Goal: Task Accomplishment & Management: Use online tool/utility

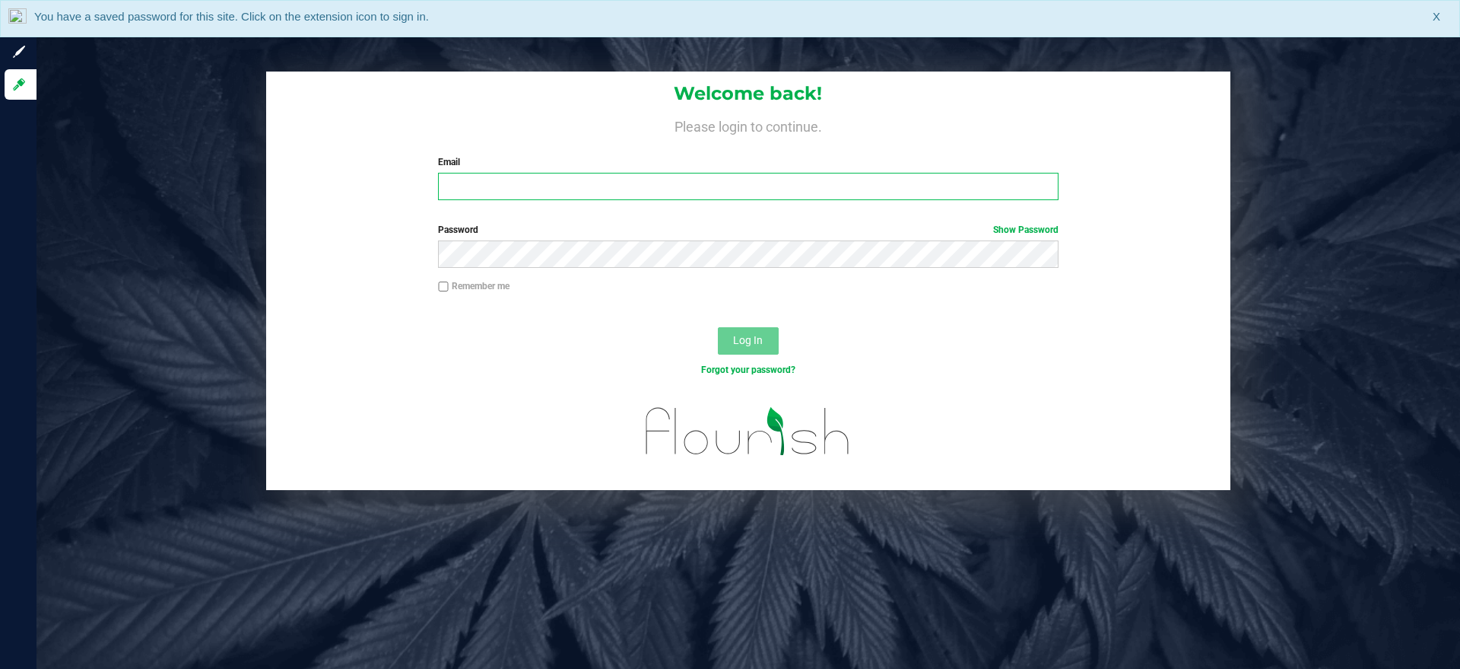
click at [509, 191] on input "Email" at bounding box center [748, 186] width 620 height 27
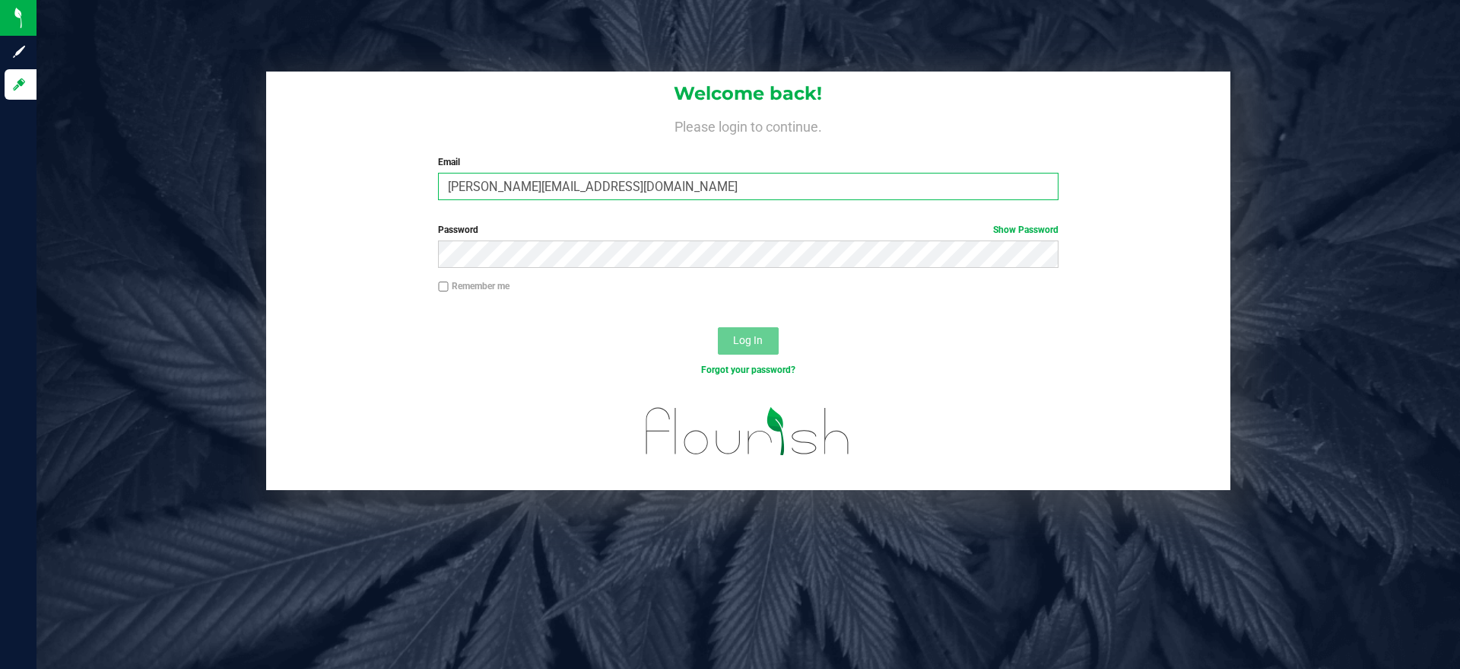
type input "[PERSON_NAME][EMAIL_ADDRESS][DOMAIN_NAME]"
click at [718, 327] on button "Log In" at bounding box center [748, 340] width 61 height 27
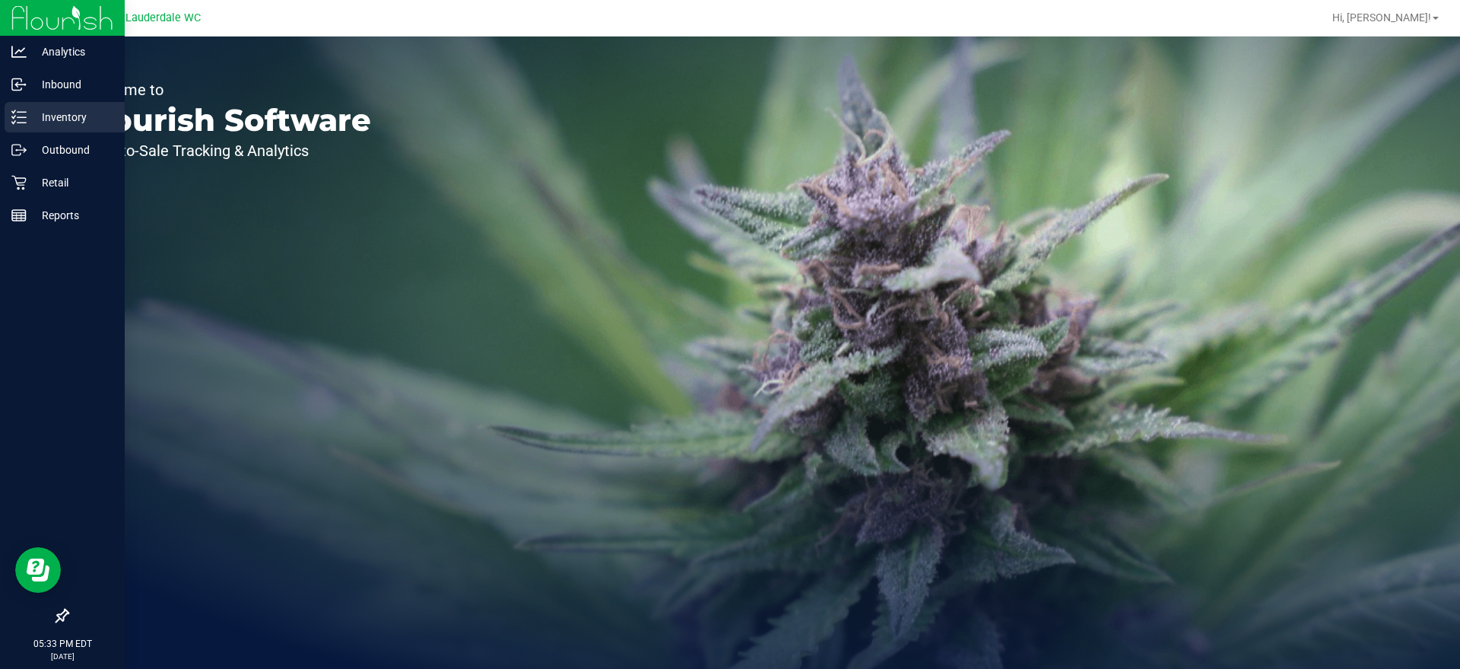
click at [55, 118] on p "Inventory" at bounding box center [72, 117] width 91 height 18
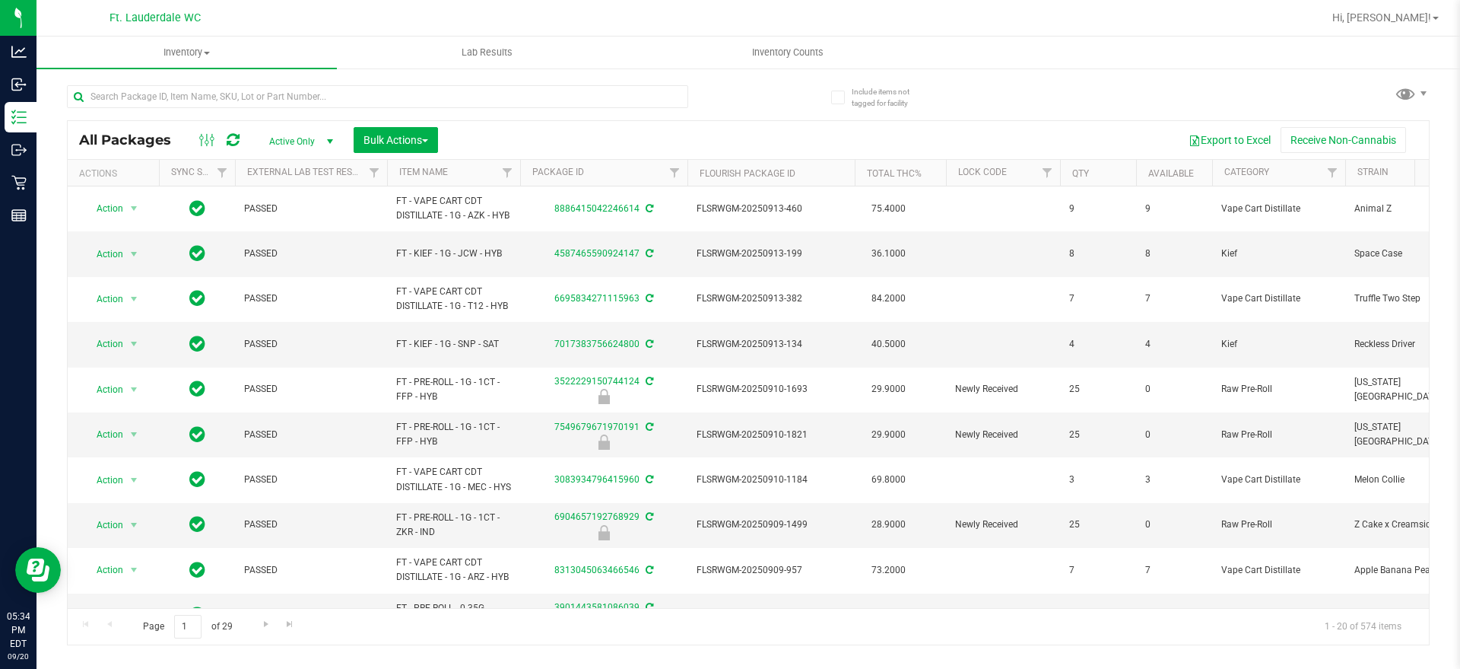
click at [462, 172] on th "Item Name" at bounding box center [453, 173] width 133 height 27
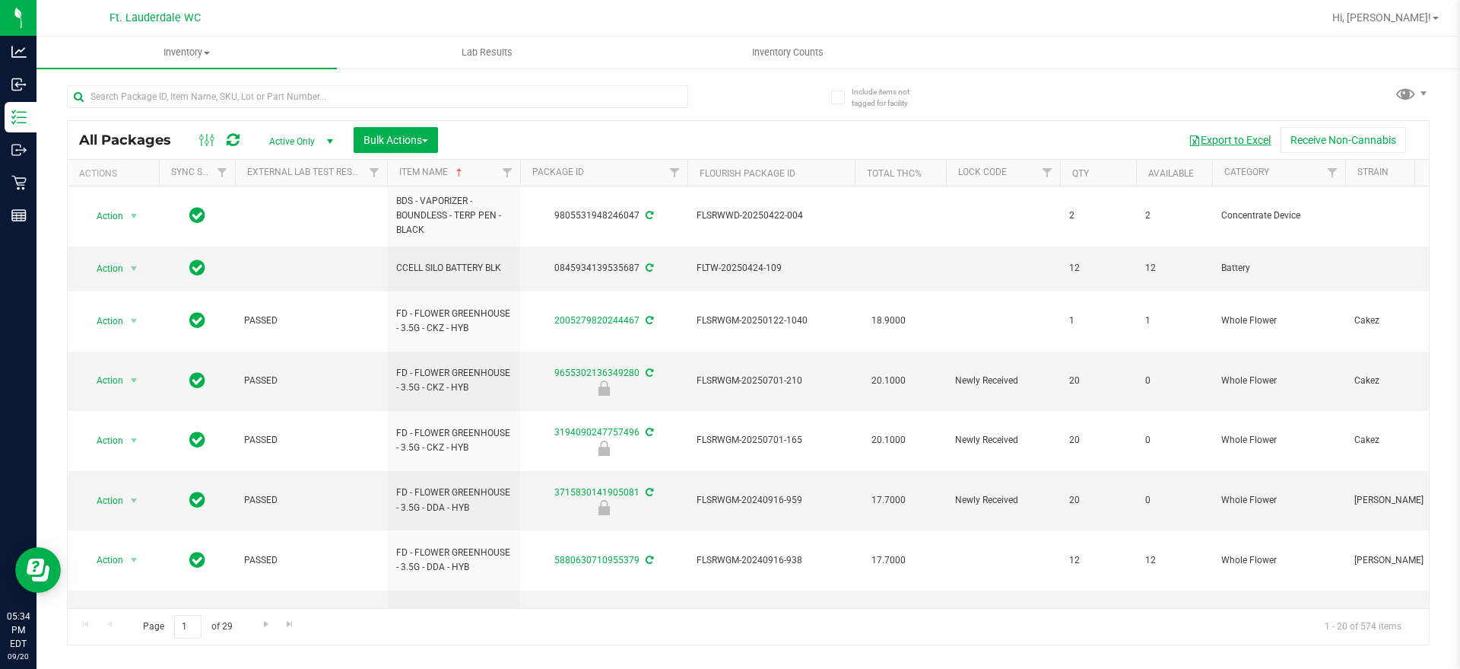
click at [1235, 134] on button "Export to Excel" at bounding box center [1230, 140] width 102 height 26
click at [521, 106] on input "text" at bounding box center [377, 96] width 621 height 23
type input "d"
type input "grinder"
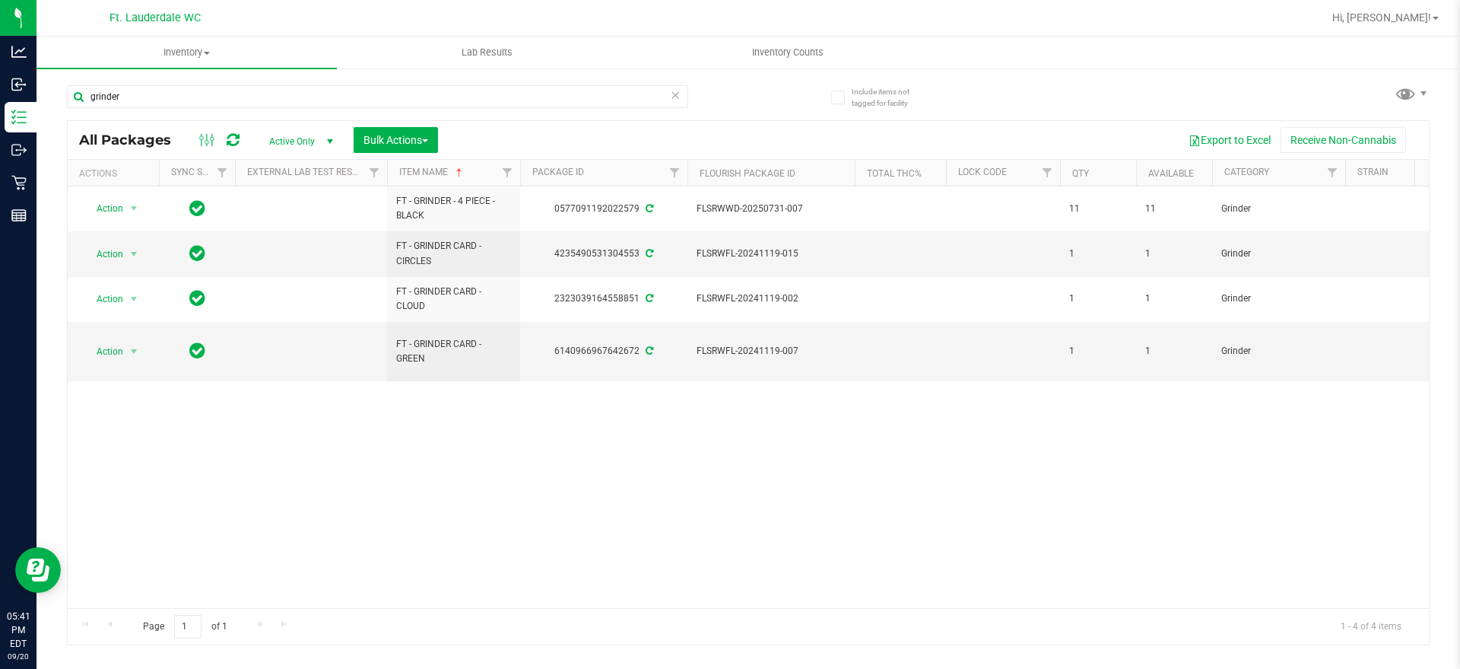
click at [674, 87] on icon at bounding box center [675, 94] width 11 height 18
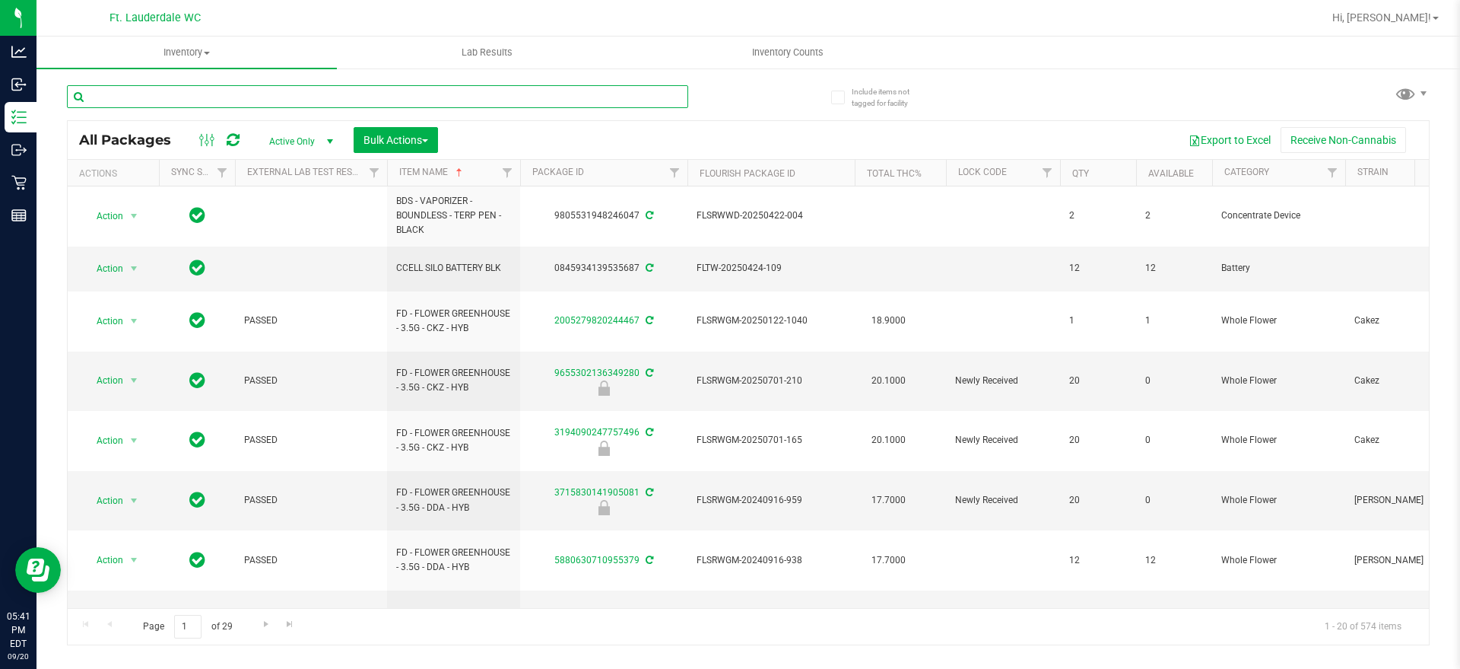
click at [674, 87] on input "text" at bounding box center [377, 96] width 621 height 23
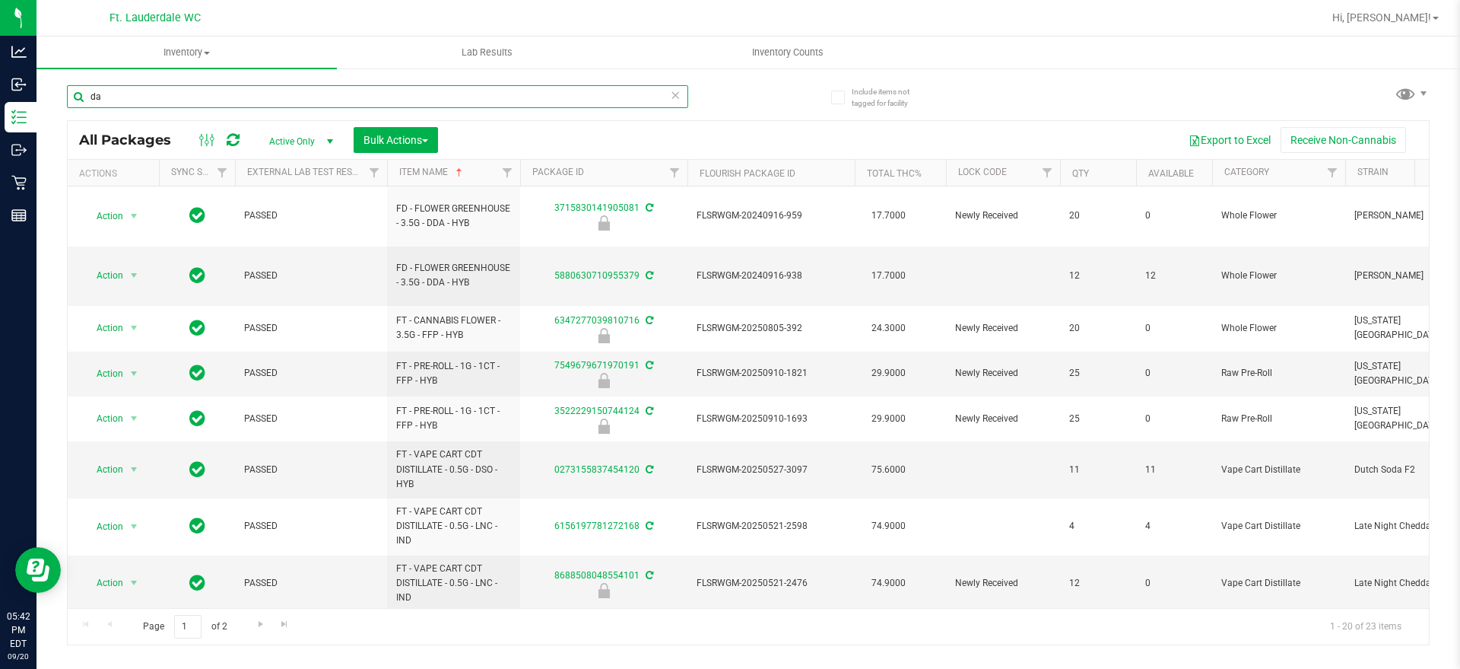
click at [608, 104] on input "da" at bounding box center [377, 96] width 621 height 23
type input "d"
type input "gpen"
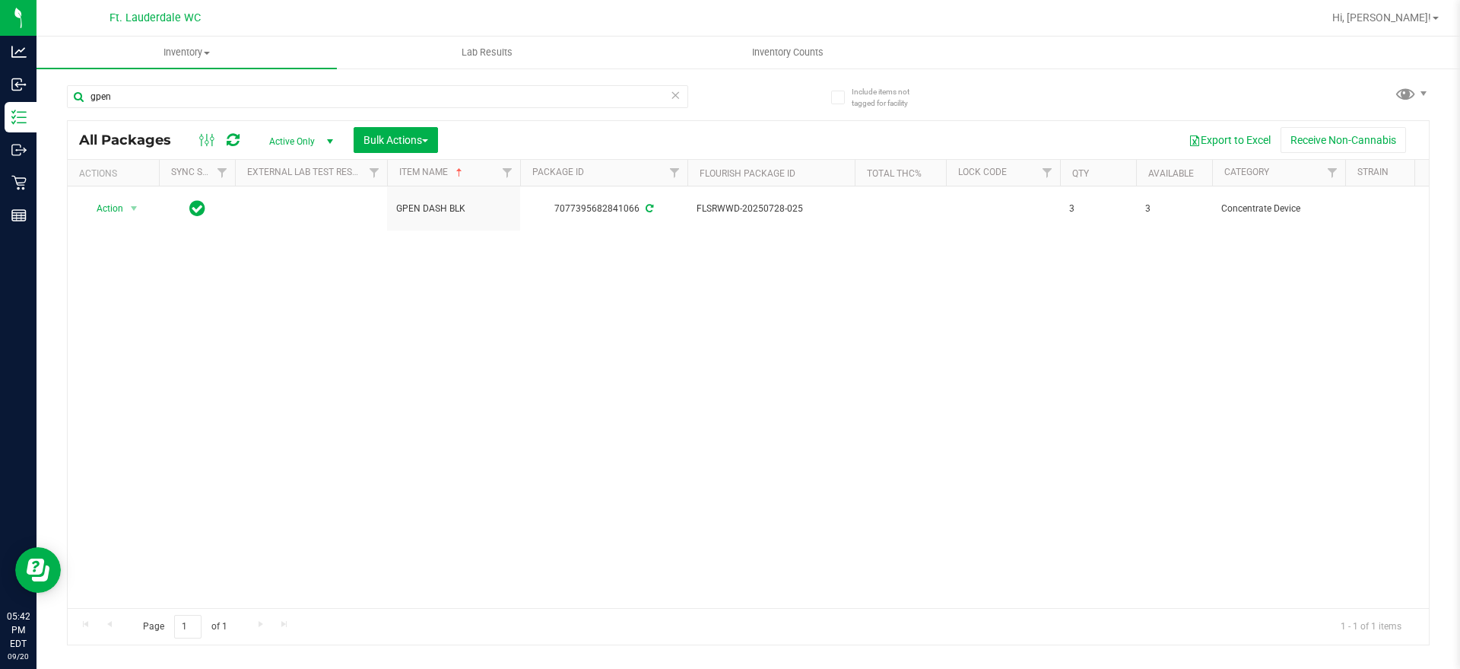
click at [678, 95] on icon at bounding box center [675, 94] width 11 height 18
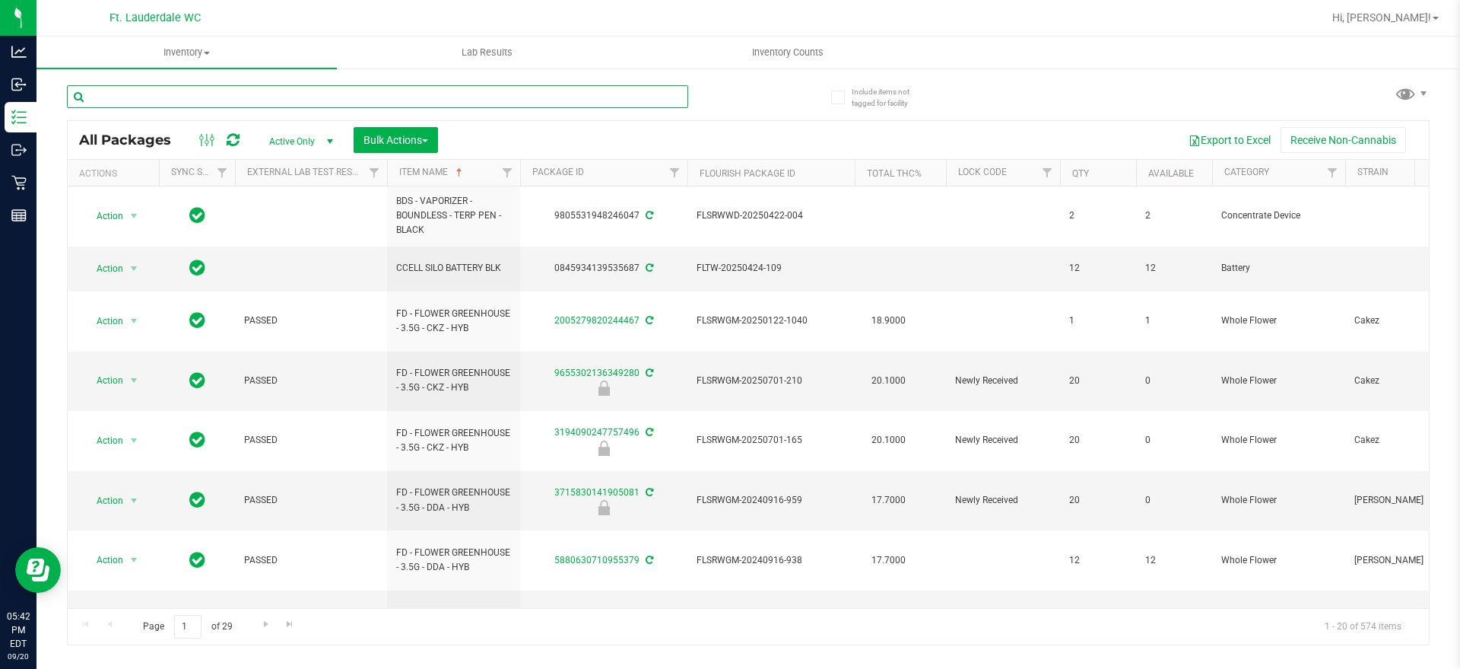
click at [529, 105] on input "text" at bounding box center [377, 96] width 621 height 23
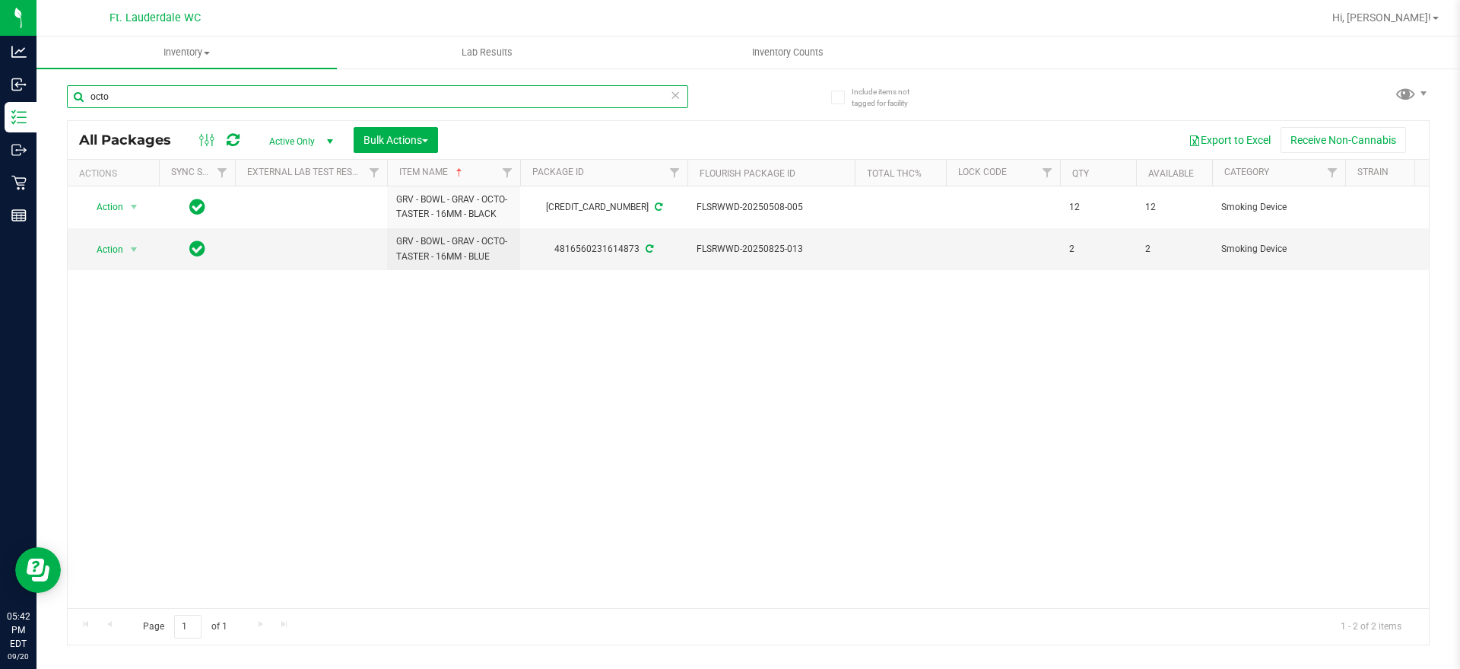
click at [663, 91] on input "octo" at bounding box center [377, 96] width 621 height 23
type input "octo"
click at [675, 96] on icon at bounding box center [675, 94] width 11 height 18
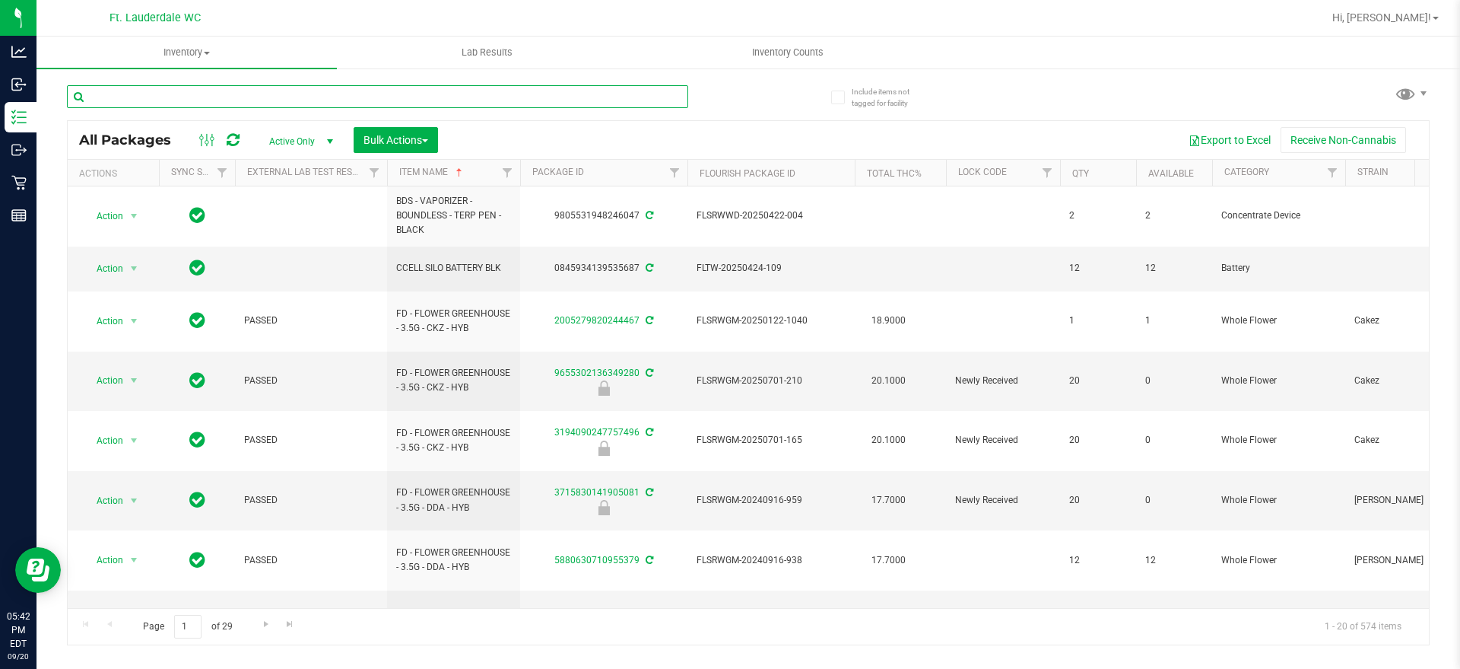
click at [670, 94] on input "text" at bounding box center [377, 96] width 621 height 23
type input "grav"
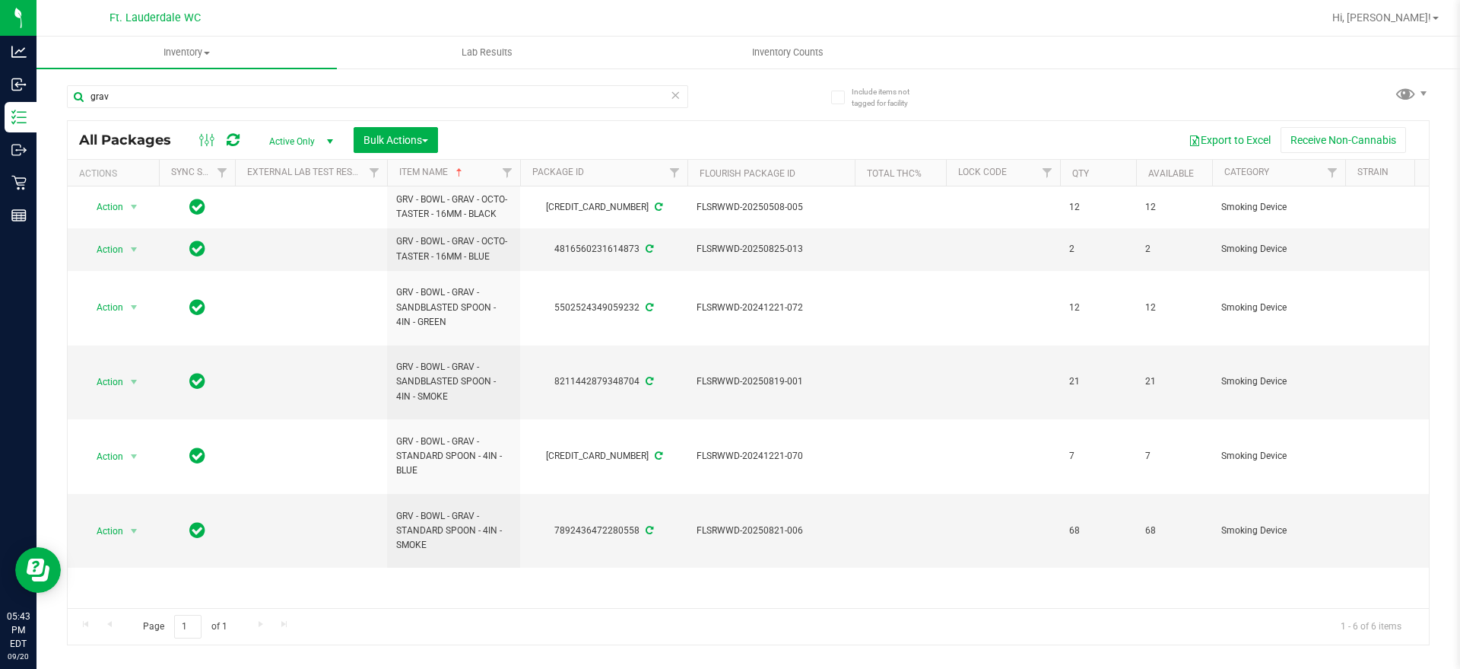
click at [673, 97] on icon at bounding box center [675, 94] width 11 height 18
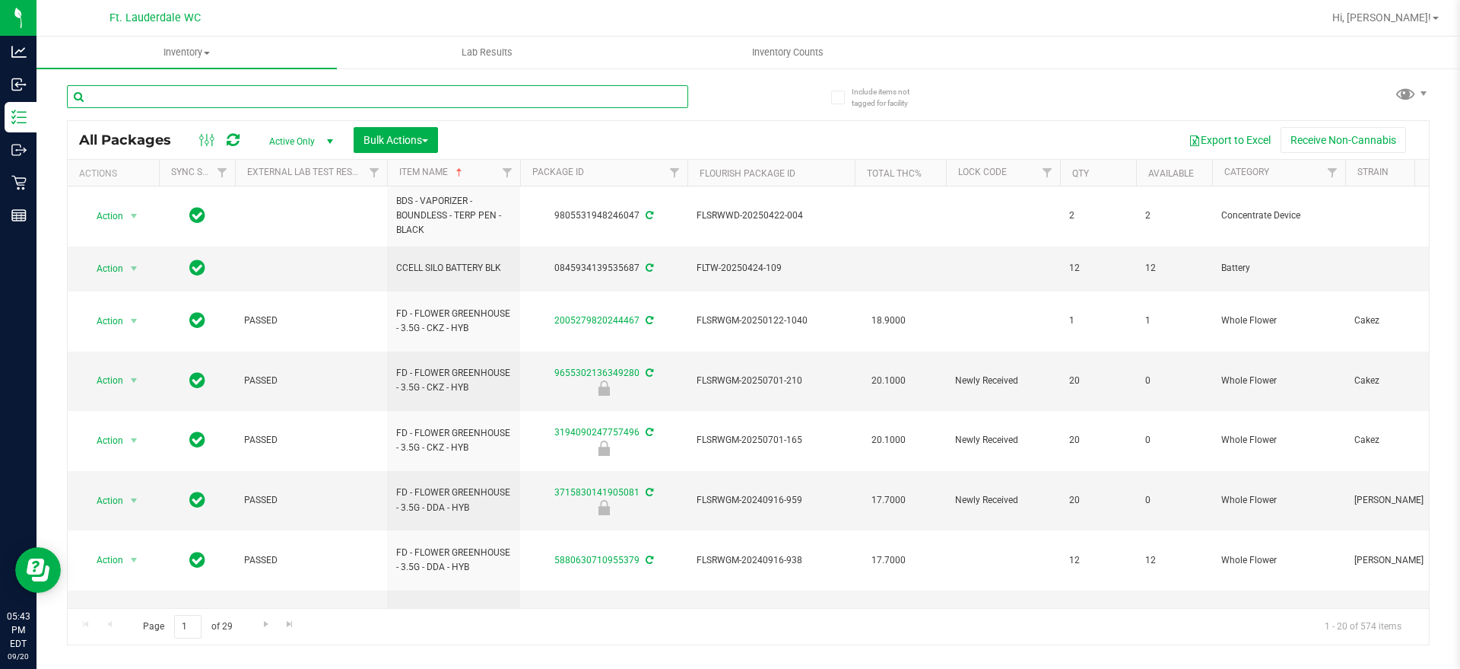
click at [664, 97] on input "text" at bounding box center [377, 96] width 621 height 23
type input "puf"
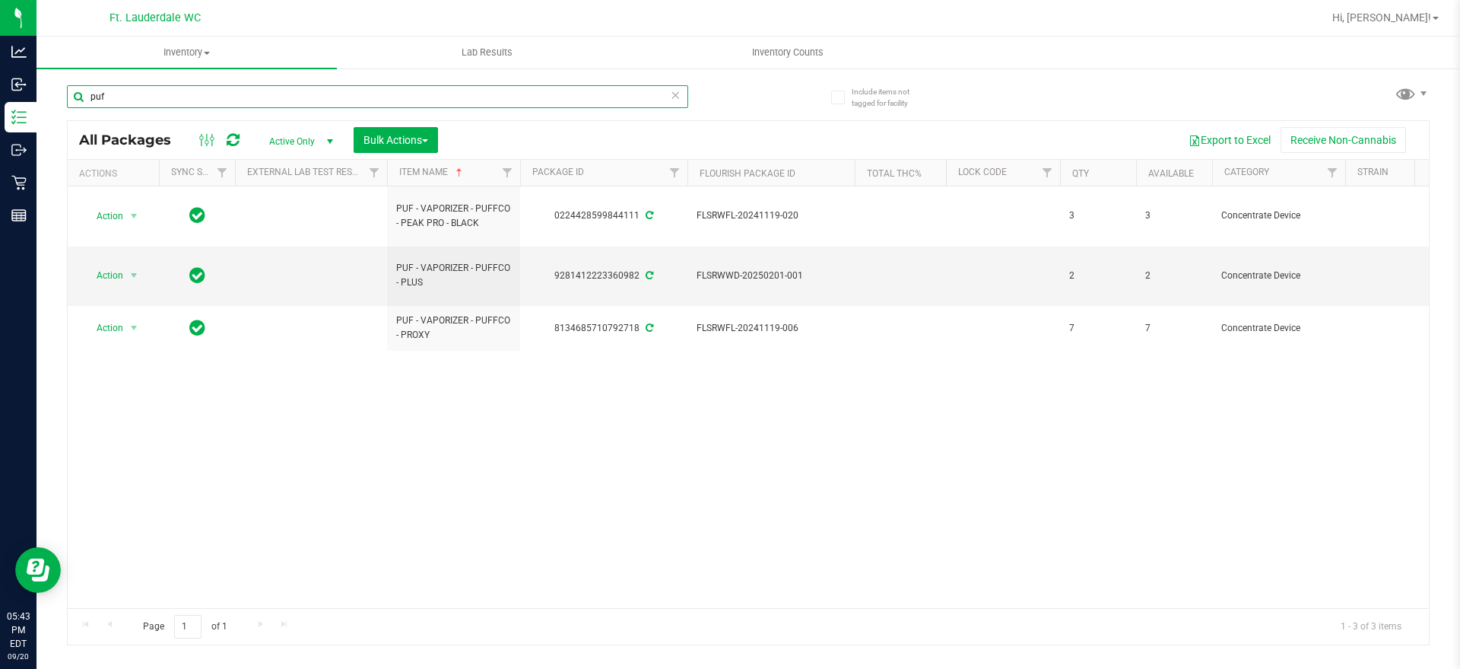
click at [682, 97] on input "puf" at bounding box center [377, 96] width 621 height 23
click at [672, 93] on icon at bounding box center [675, 94] width 11 height 18
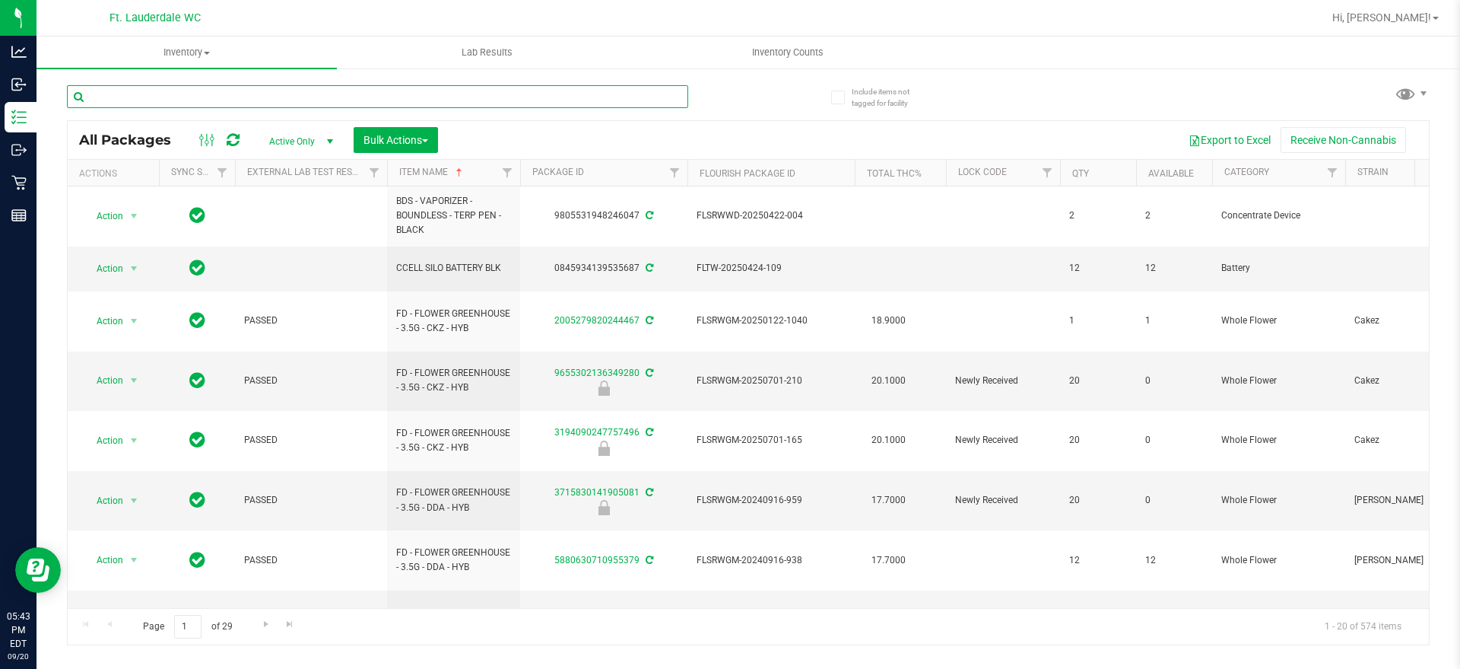
click at [596, 98] on input "text" at bounding box center [377, 96] width 621 height 23
type input "raw"
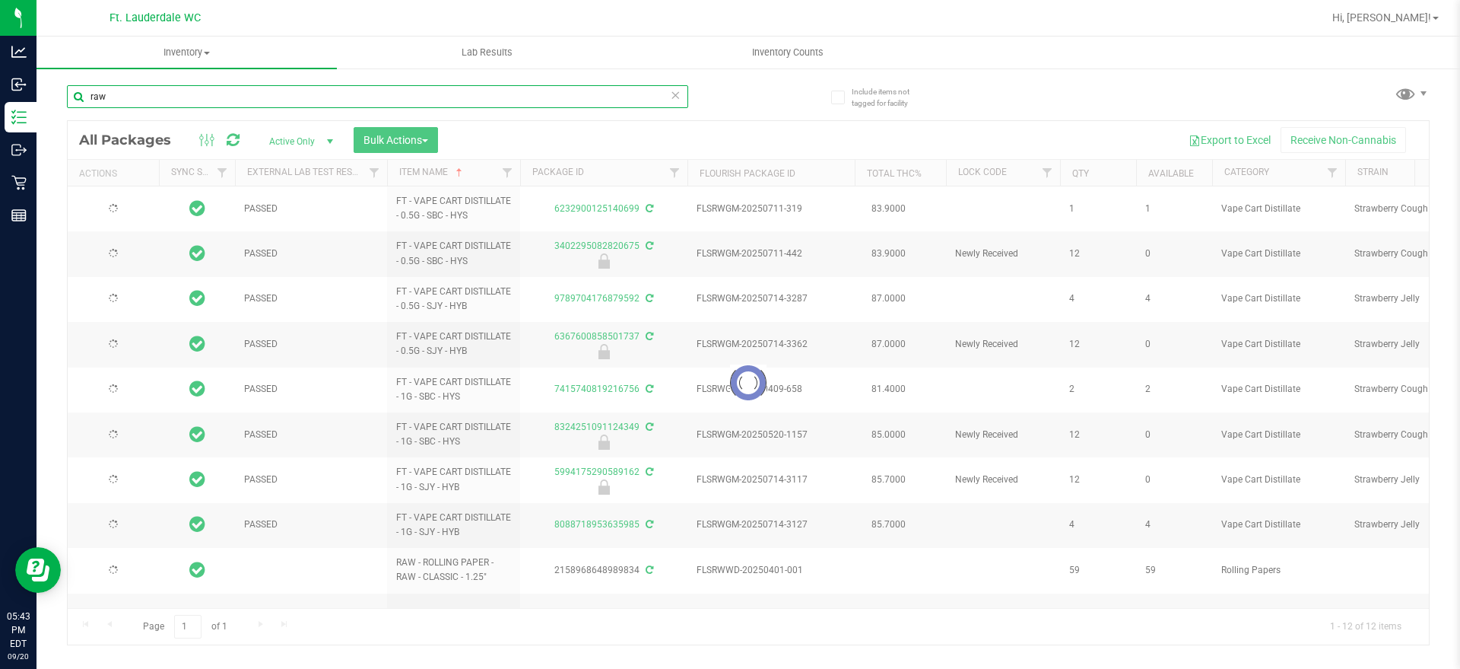
type input "[DATE]"
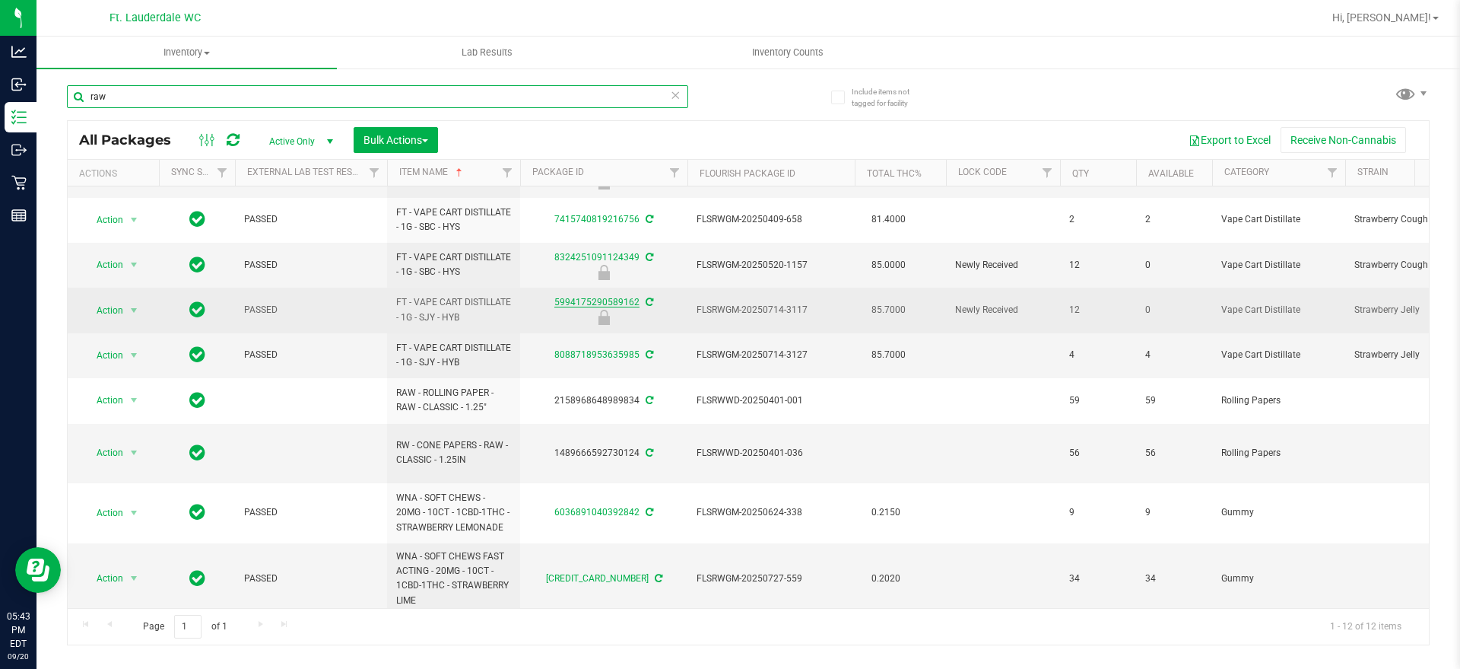
scroll to position [170, 0]
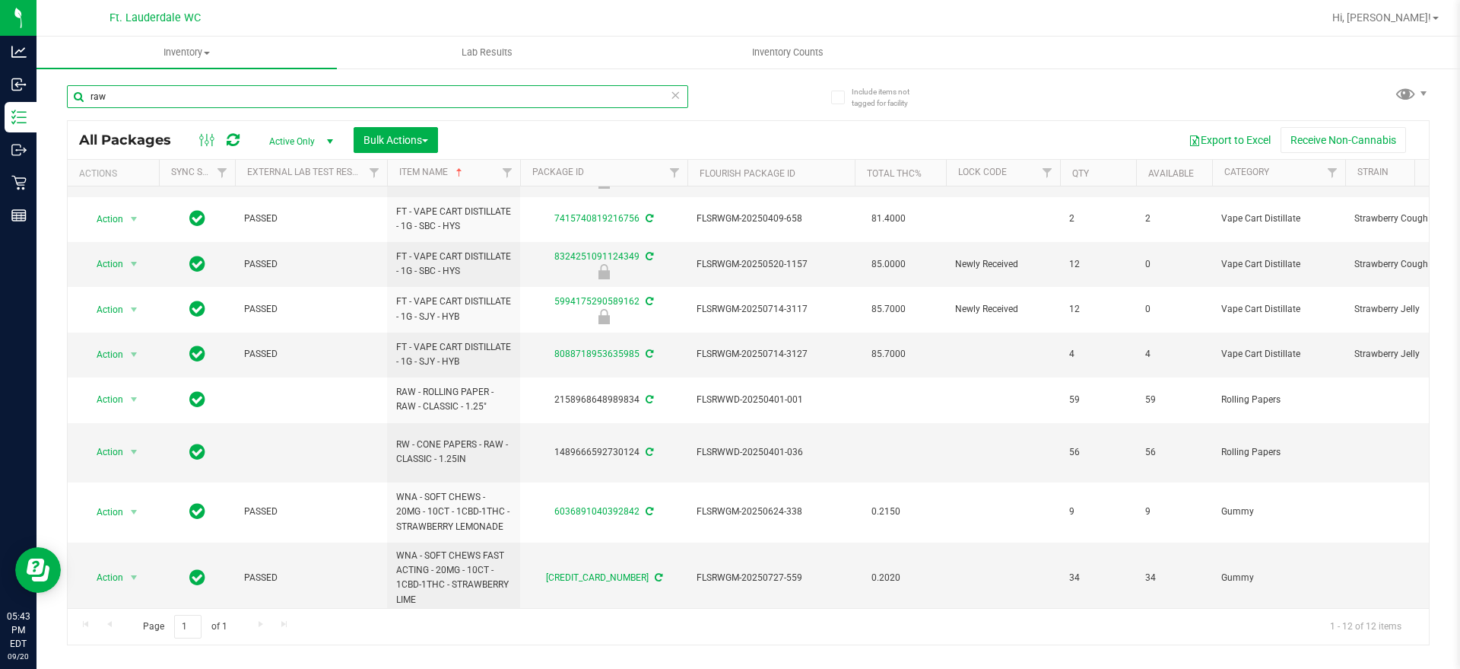
click at [647, 97] on input "raw" at bounding box center [377, 96] width 621 height 23
type input "r"
type input "lighter"
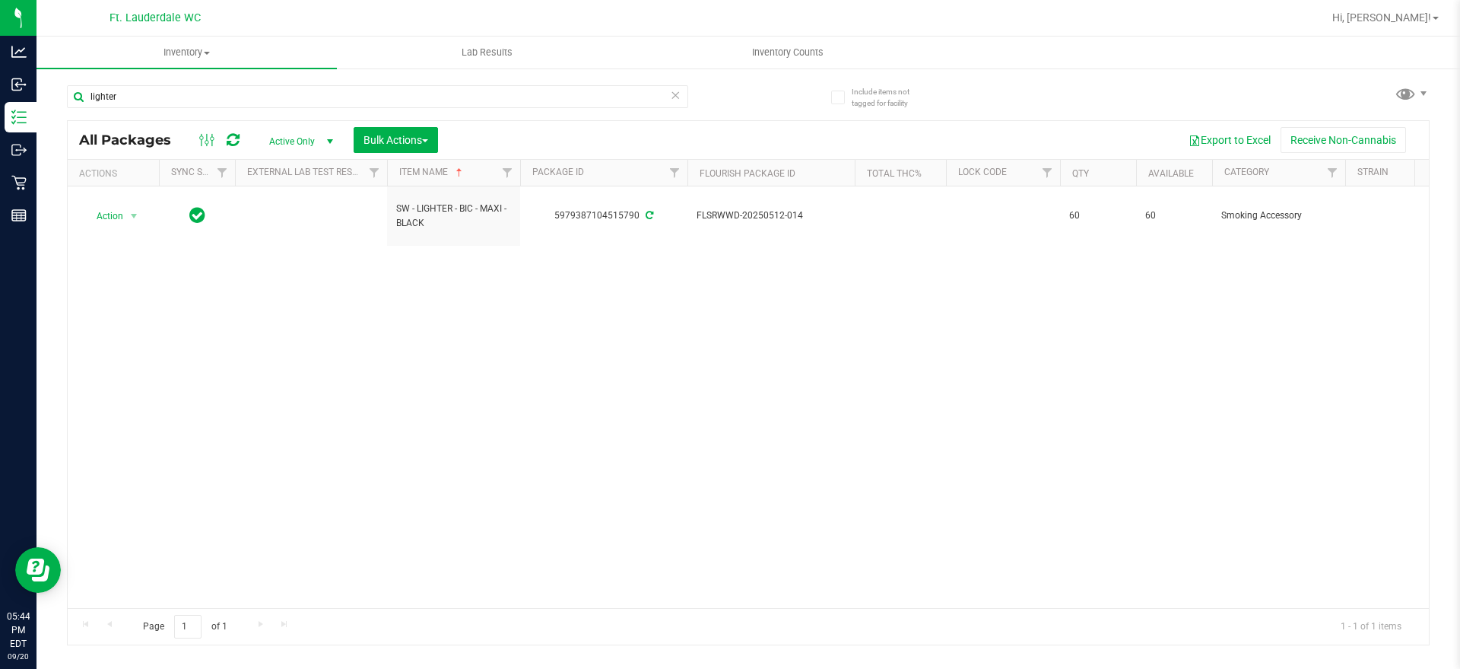
click at [672, 96] on icon at bounding box center [675, 94] width 11 height 18
click at [624, 83] on div at bounding box center [408, 96] width 682 height 49
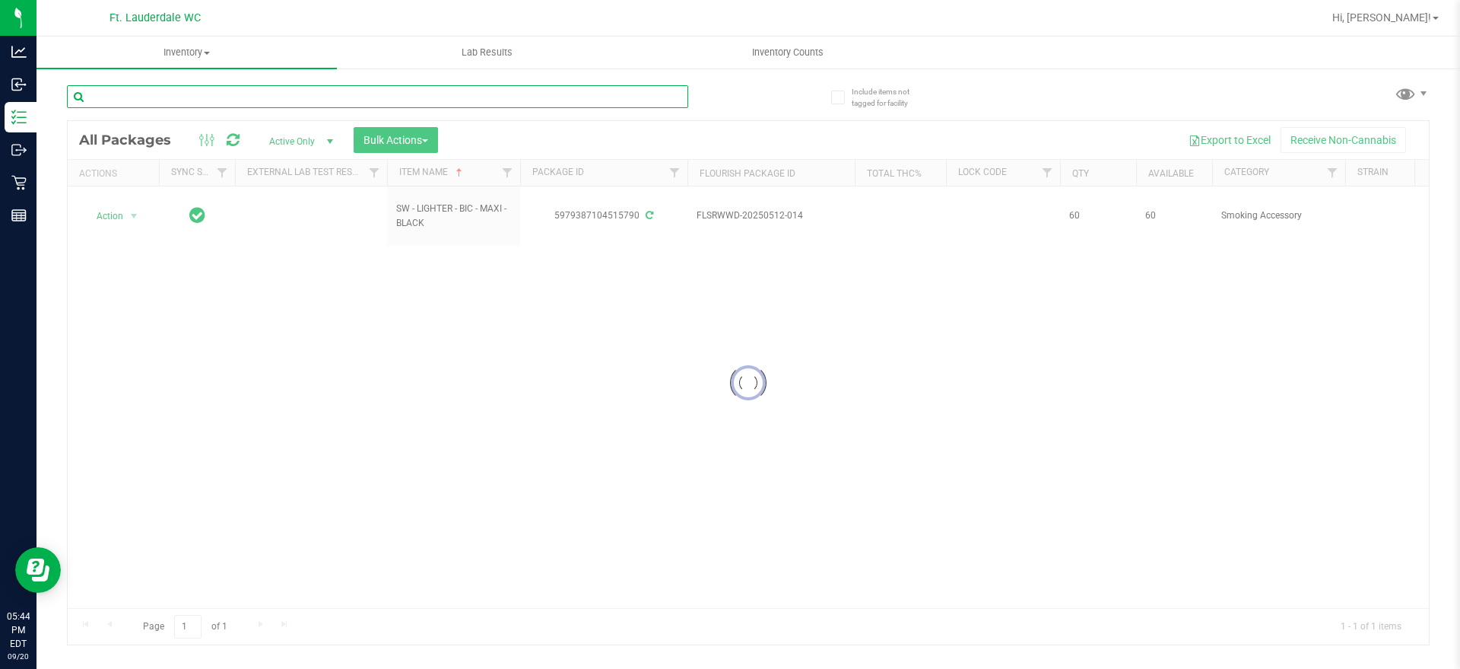
click at [623, 95] on input "text" at bounding box center [377, 96] width 621 height 23
type input "vbs"
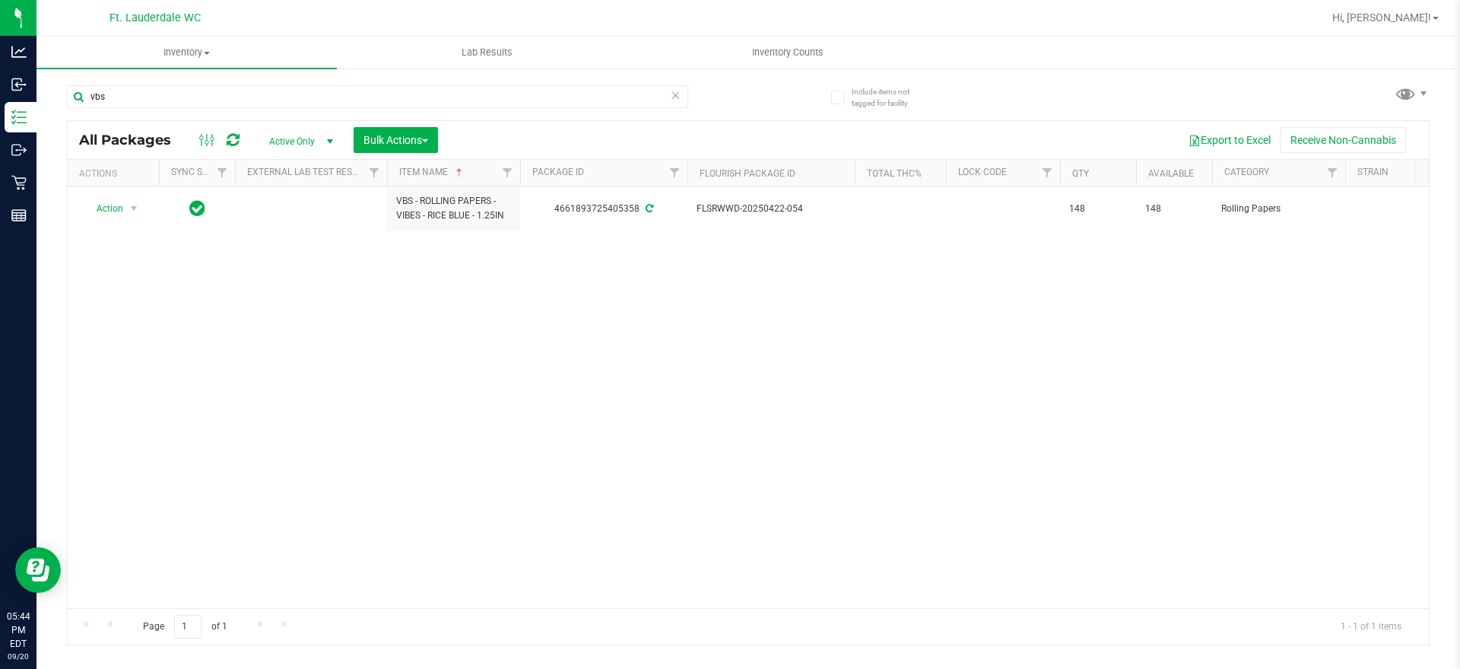
click at [675, 96] on icon at bounding box center [675, 94] width 11 height 18
